Goal: Check status: Check status

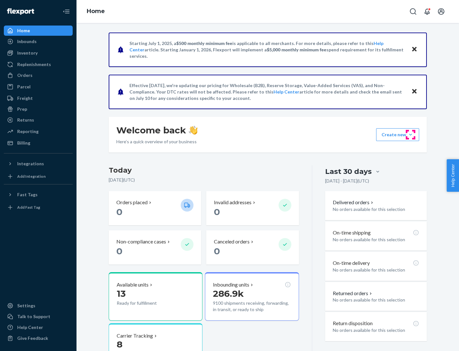
click at [411, 135] on button "Create new Create new inbound Create new order Create new product" at bounding box center [397, 134] width 43 height 13
click at [26, 41] on div "Inbounds" at bounding box center [26, 41] width 19 height 6
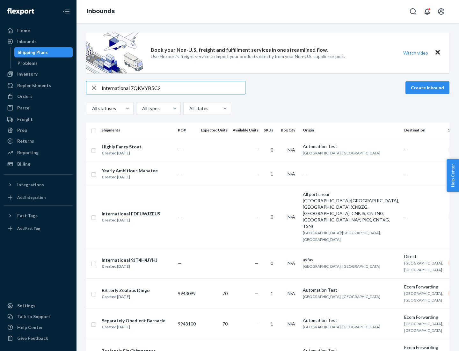
type input "International 7QKVYB5C29"
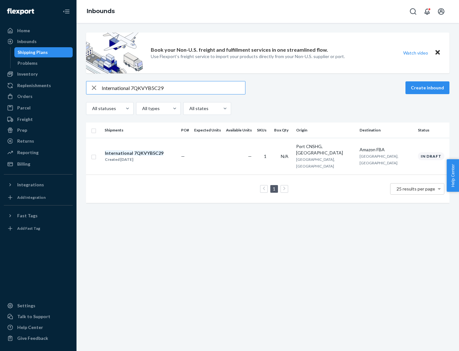
click at [145, 156] on div "Created [DATE]" at bounding box center [134, 159] width 59 height 6
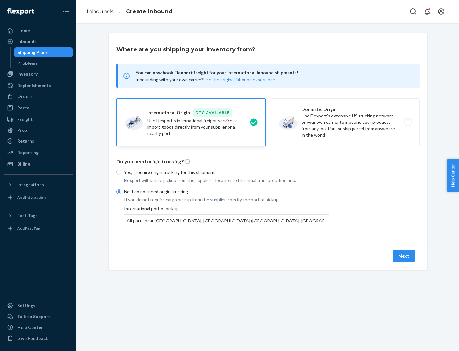
click at [404, 255] on button "Next" at bounding box center [404, 255] width 22 height 13
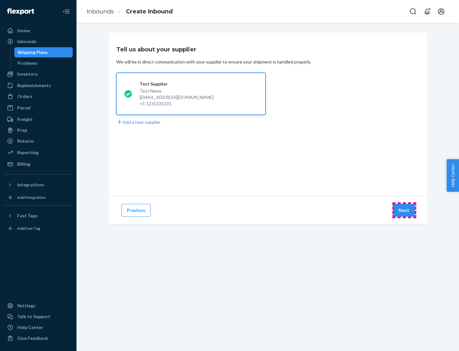
click at [404, 210] on button "Next" at bounding box center [404, 210] width 22 height 13
